Goal: Information Seeking & Learning: Check status

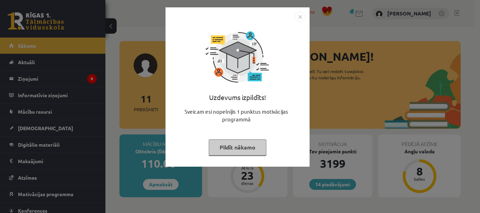
click at [247, 150] on button "Pildīt nākamo" at bounding box center [238, 147] width 58 height 16
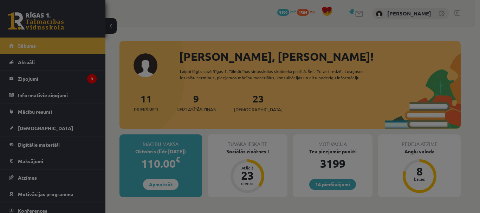
click at [247, 150] on body "14 Dāvanas 3199 mP 1584 xp [PERSON_NAME] Sākums Aktuāli Kā mācīties eSKOLĀ Kont…" at bounding box center [240, 106] width 480 height 213
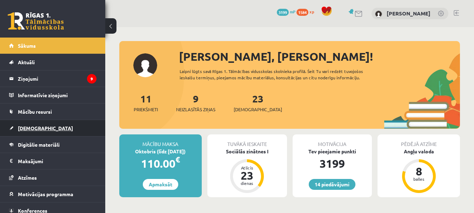
click at [38, 126] on span "[DEMOGRAPHIC_DATA]" at bounding box center [45, 128] width 55 height 6
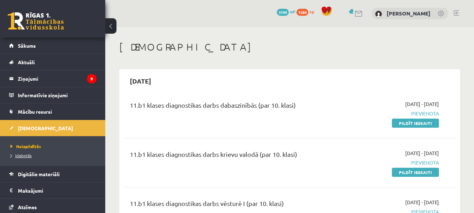
click at [22, 155] on span "Izlabotās" at bounding box center [21, 156] width 21 height 6
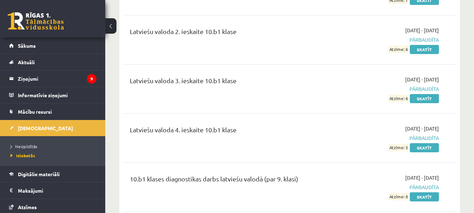
scroll to position [2456, 0]
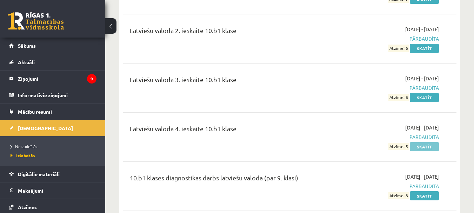
click at [432, 143] on link "Skatīt" at bounding box center [424, 146] width 29 height 9
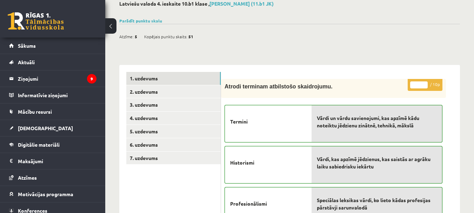
scroll to position [41, 0]
click at [158, 93] on link "2. uzdevums" at bounding box center [173, 91] width 94 height 13
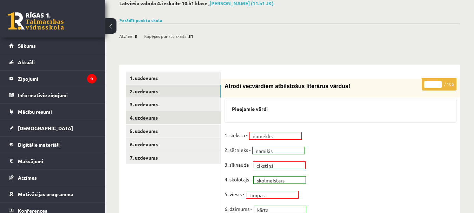
click at [160, 112] on link "4. uzdevums" at bounding box center [173, 117] width 94 height 13
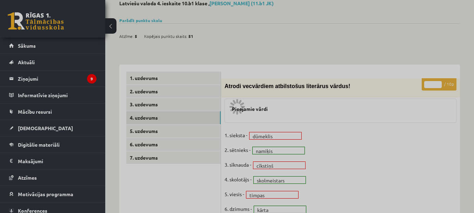
scroll to position [0, 0]
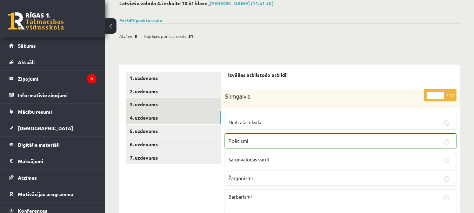
click at [160, 104] on link "3. uzdevums" at bounding box center [173, 104] width 94 height 13
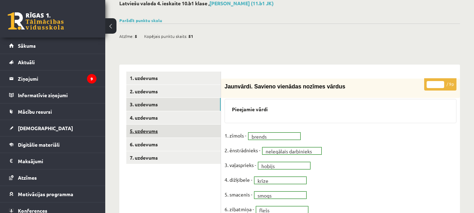
click at [154, 128] on link "5. uzdevums" at bounding box center [173, 131] width 94 height 13
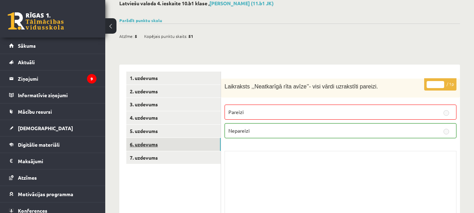
click at [146, 145] on link "6. uzdevums" at bounding box center [173, 144] width 94 height 13
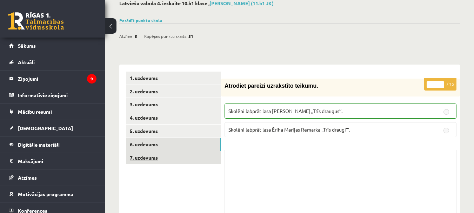
click at [144, 157] on link "7. uzdevums" at bounding box center [173, 157] width 94 height 13
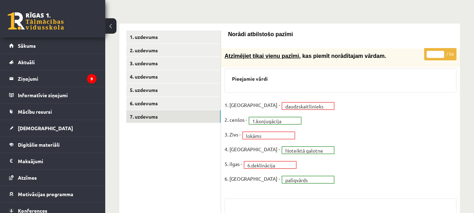
scroll to position [78, 0]
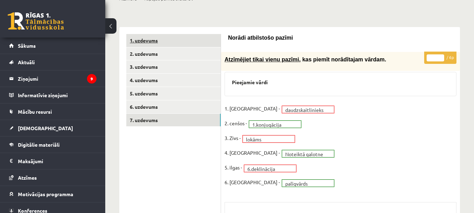
click at [159, 42] on link "1. uzdevums" at bounding box center [173, 40] width 94 height 13
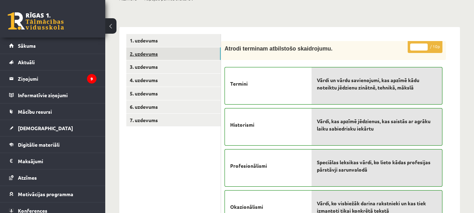
click at [156, 51] on link "2. uzdevums" at bounding box center [173, 53] width 94 height 13
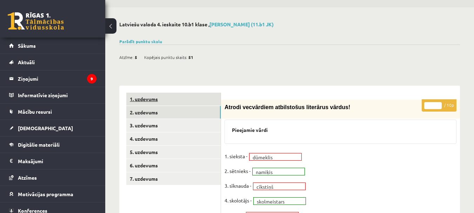
scroll to position [19, 0]
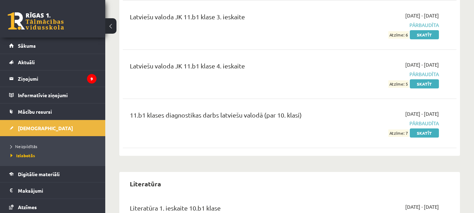
scroll to position [2915, 0]
click at [418, 80] on link "Skatīt" at bounding box center [424, 84] width 29 height 9
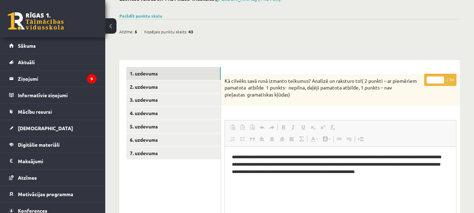
scroll to position [46, 0]
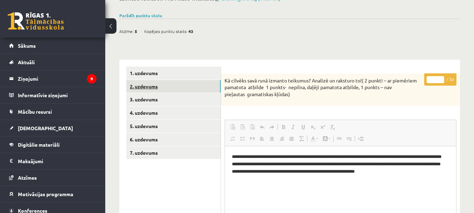
click at [182, 92] on link "2. uzdevums" at bounding box center [173, 86] width 94 height 13
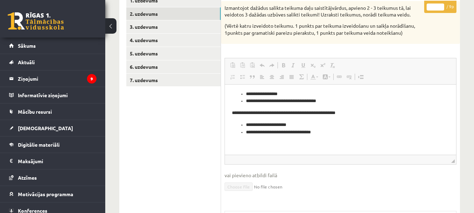
scroll to position [115, 0]
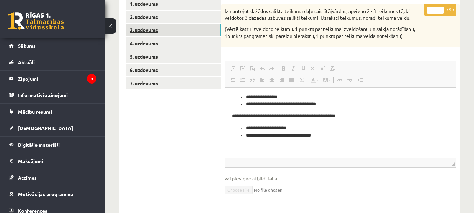
click at [178, 31] on link "3. uzdevums" at bounding box center [173, 30] width 94 height 13
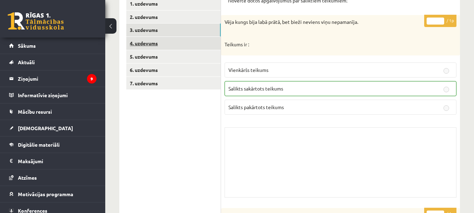
click at [168, 49] on link "4. uzdevums" at bounding box center [173, 43] width 94 height 13
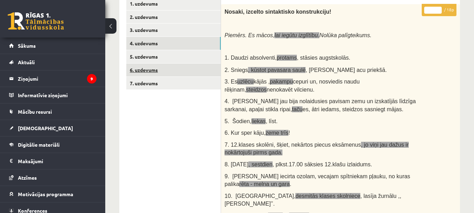
click at [167, 64] on link "6. uzdevums" at bounding box center [173, 70] width 94 height 13
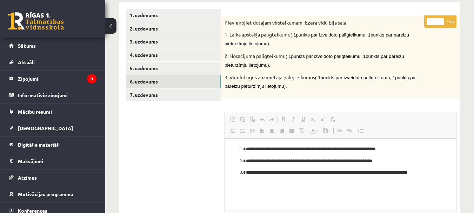
scroll to position [104, 0]
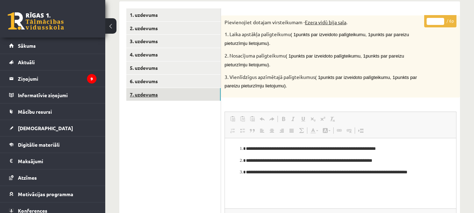
click at [176, 93] on link "7. uzdevums" at bounding box center [173, 94] width 94 height 13
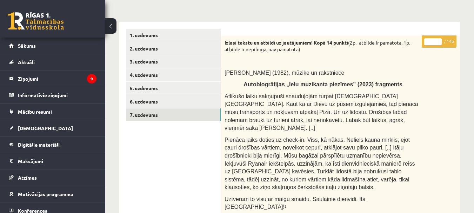
scroll to position [83, 0]
click at [172, 93] on link "5. uzdevums" at bounding box center [173, 88] width 94 height 13
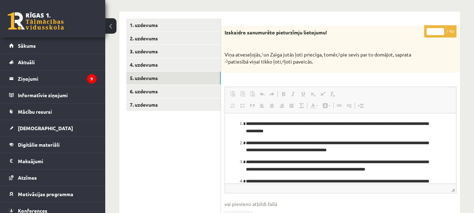
scroll to position [100, 0]
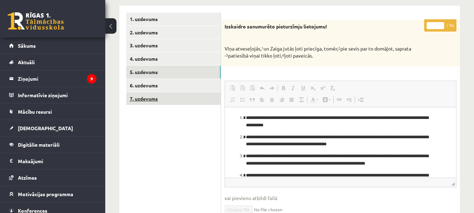
click at [150, 94] on link "7. uzdevums" at bounding box center [173, 98] width 94 height 13
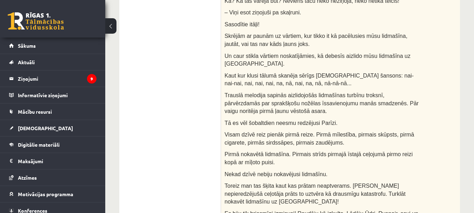
scroll to position [460, 0]
